Goal: Find contact information: Find contact information

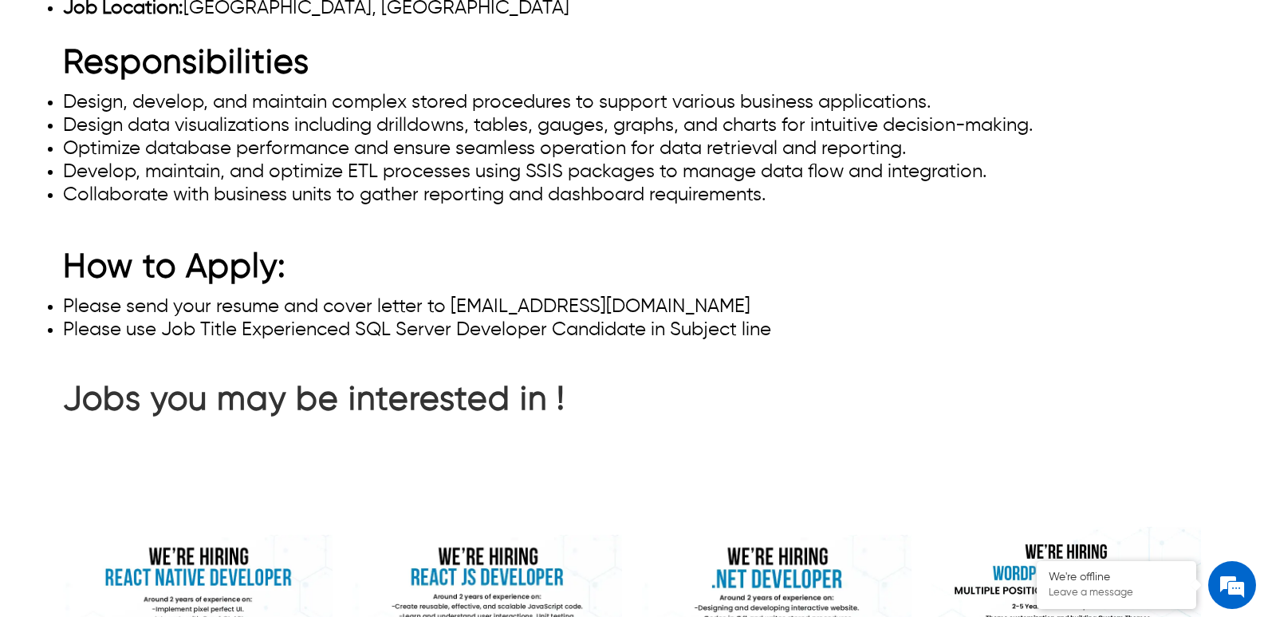
scroll to position [798, 0]
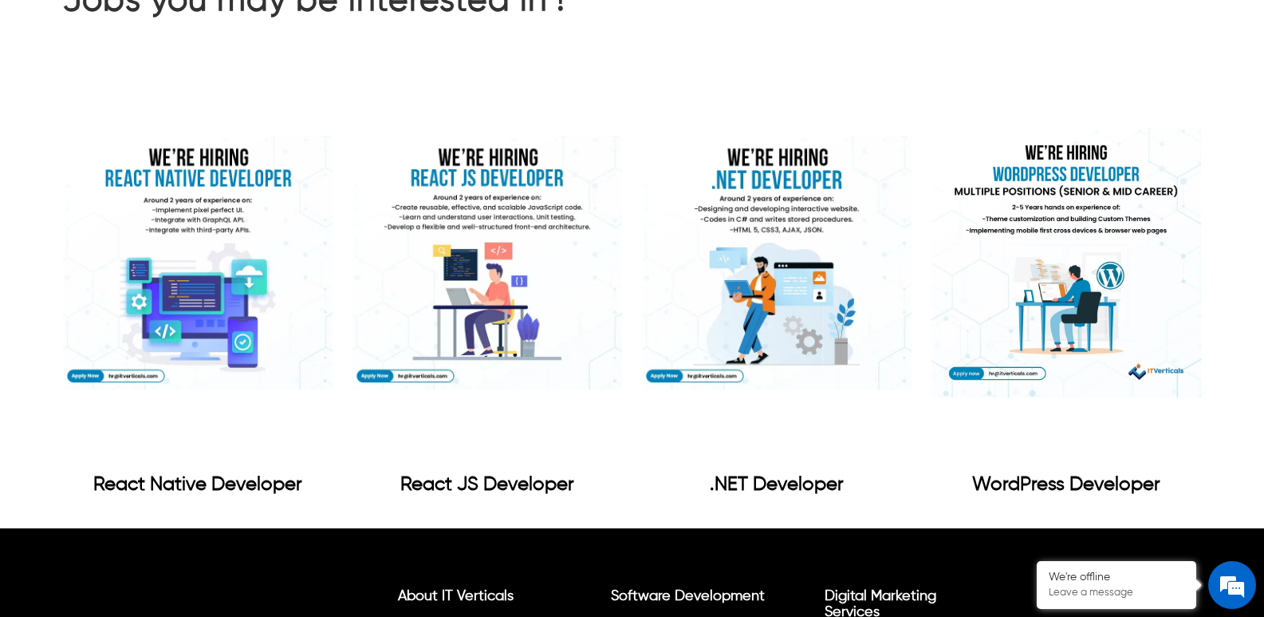
drag, startPoint x: 448, startPoint y: 213, endPoint x: 620, endPoint y: 217, distance: 172.3
copy li "[EMAIL_ADDRESS][DOMAIN_NAME]"
drag, startPoint x: 451, startPoint y: 214, endPoint x: 617, endPoint y: 203, distance: 165.4
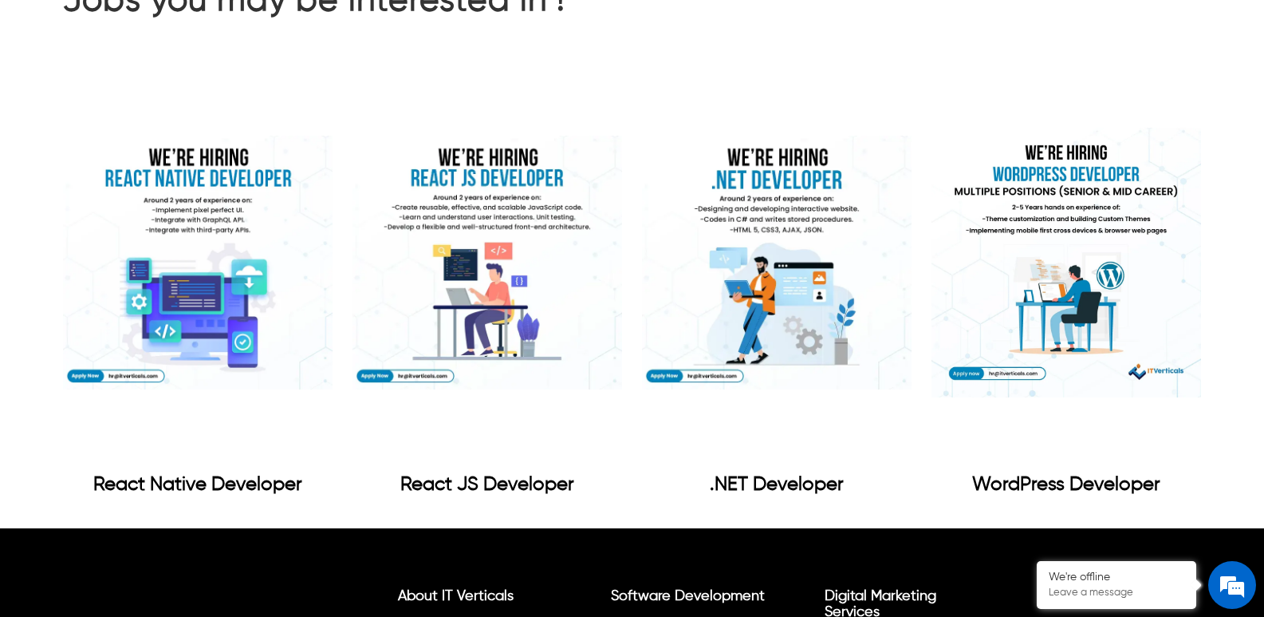
copy li "[EMAIL_ADDRESS][DOMAIN_NAME]"
